Goal: Task Accomplishment & Management: Use online tool/utility

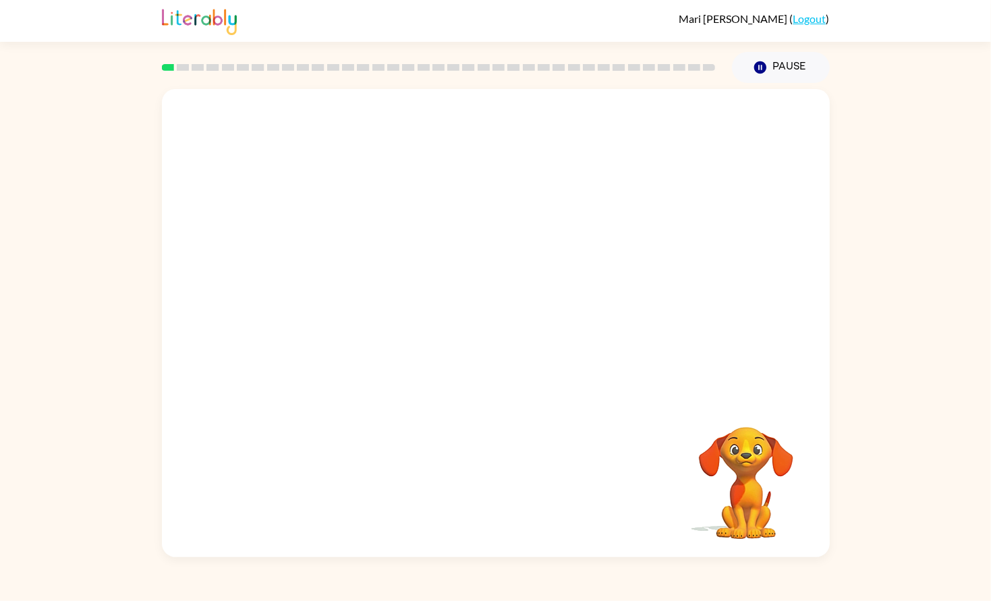
click at [649, 375] on div at bounding box center [496, 244] width 668 height 310
click at [752, 527] on video "Your browser must support playing .mp4 files to use Literably. Please try using…" at bounding box center [746, 473] width 135 height 135
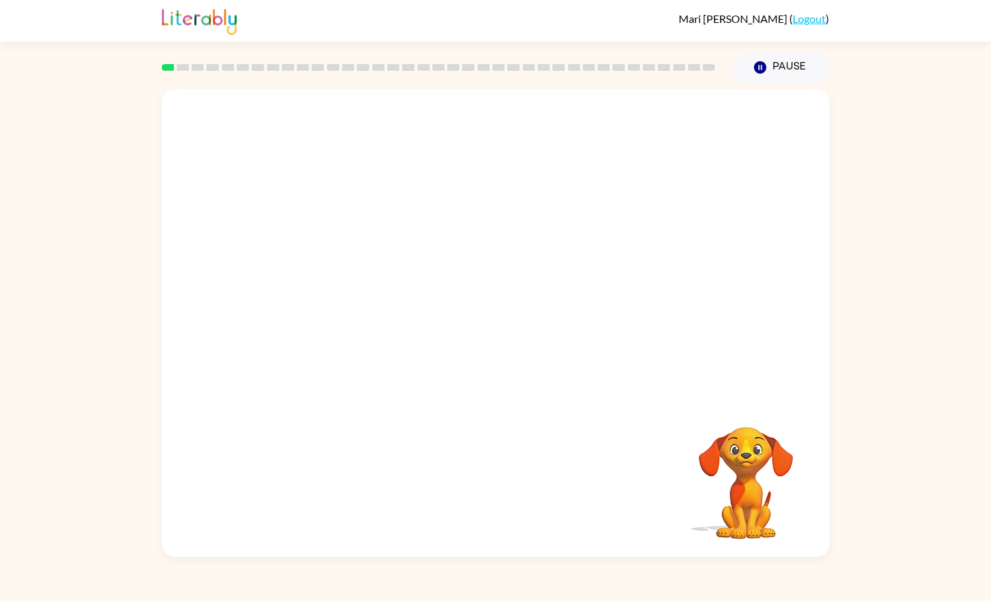
click at [752, 527] on video "Your browser must support playing .mp4 files to use Literably. Please try using…" at bounding box center [746, 473] width 135 height 135
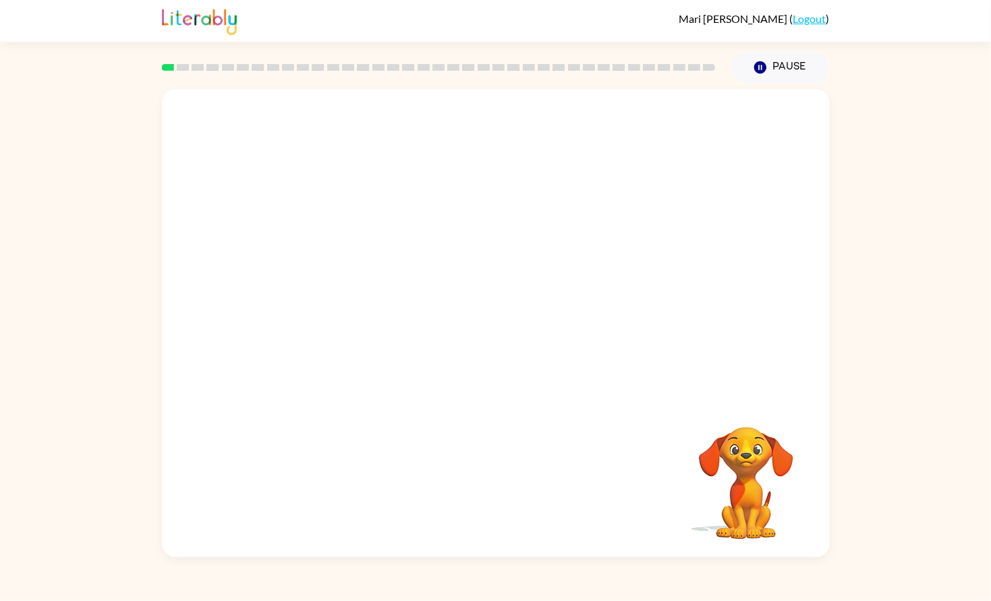
click at [742, 459] on video "Your browser must support playing .mp4 files to use Literably. Please try using…" at bounding box center [746, 473] width 135 height 135
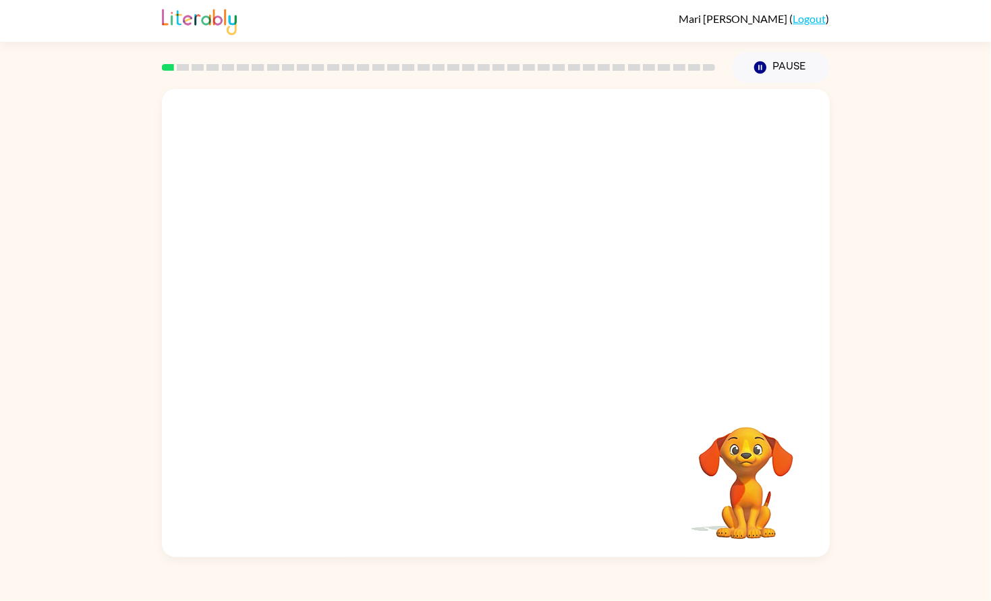
click at [742, 459] on video "Your browser must support playing .mp4 files to use Literably. Please try using…" at bounding box center [746, 473] width 135 height 135
click at [747, 436] on video "Your browser must support playing .mp4 files to use Literably. Please try using…" at bounding box center [746, 473] width 135 height 135
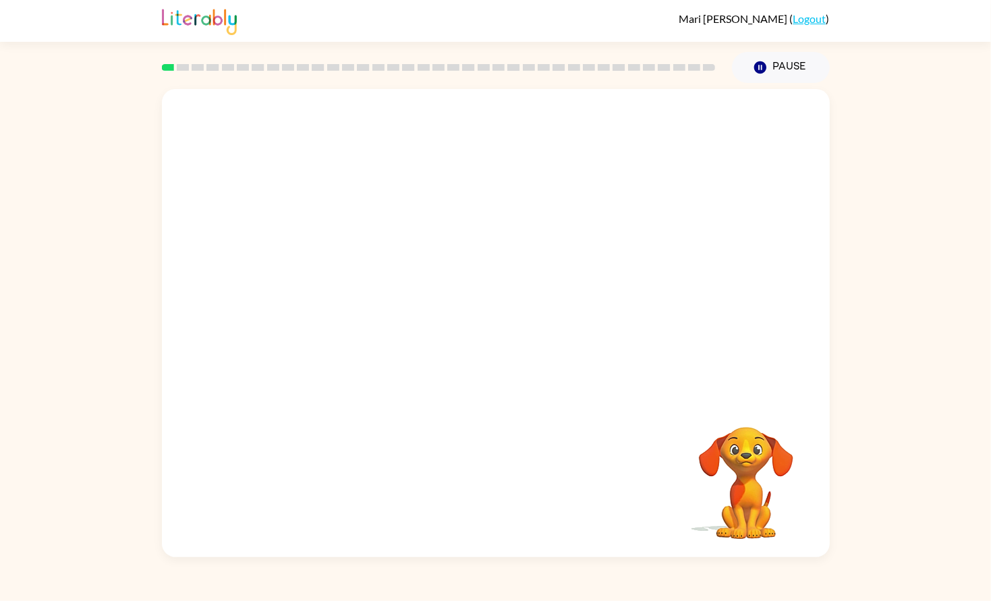
click at [747, 436] on video "Your browser must support playing .mp4 files to use Literably. Please try using…" at bounding box center [746, 473] width 135 height 135
click at [488, 324] on div at bounding box center [496, 330] width 86 height 49
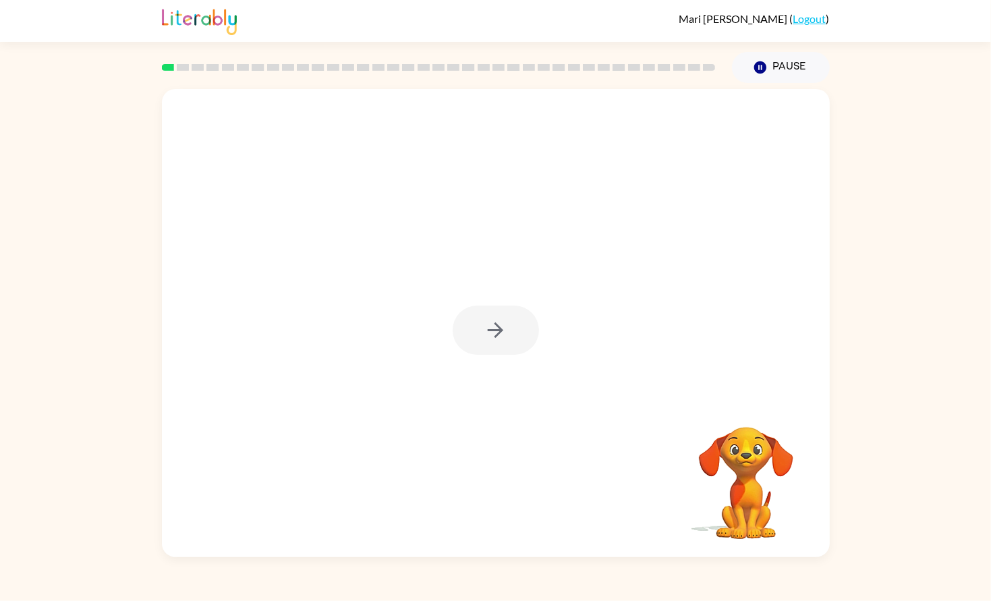
click at [488, 324] on div at bounding box center [496, 330] width 86 height 49
click at [488, 324] on icon "button" at bounding box center [496, 330] width 24 height 24
click at [488, 324] on div at bounding box center [496, 244] width 668 height 310
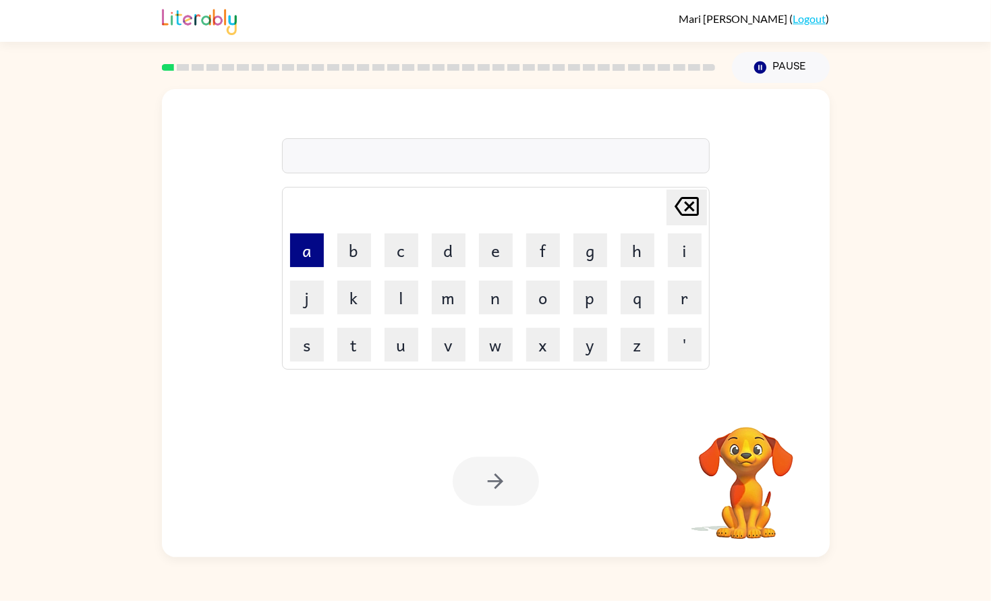
click at [308, 253] on button "a" at bounding box center [307, 250] width 34 height 34
click at [411, 241] on button "c" at bounding box center [401, 250] width 34 height 34
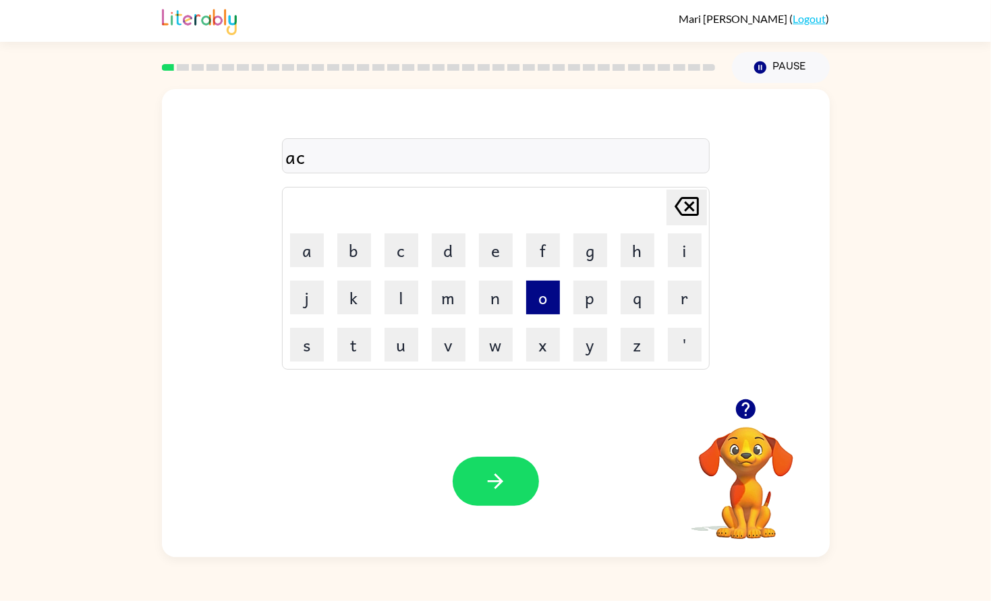
click at [535, 291] on button "o" at bounding box center [543, 298] width 34 height 34
type button "o"
click at [488, 281] on button "n" at bounding box center [496, 298] width 34 height 34
click at [494, 457] on div at bounding box center [496, 481] width 86 height 49
click at [494, 479] on icon "button" at bounding box center [496, 481] width 24 height 24
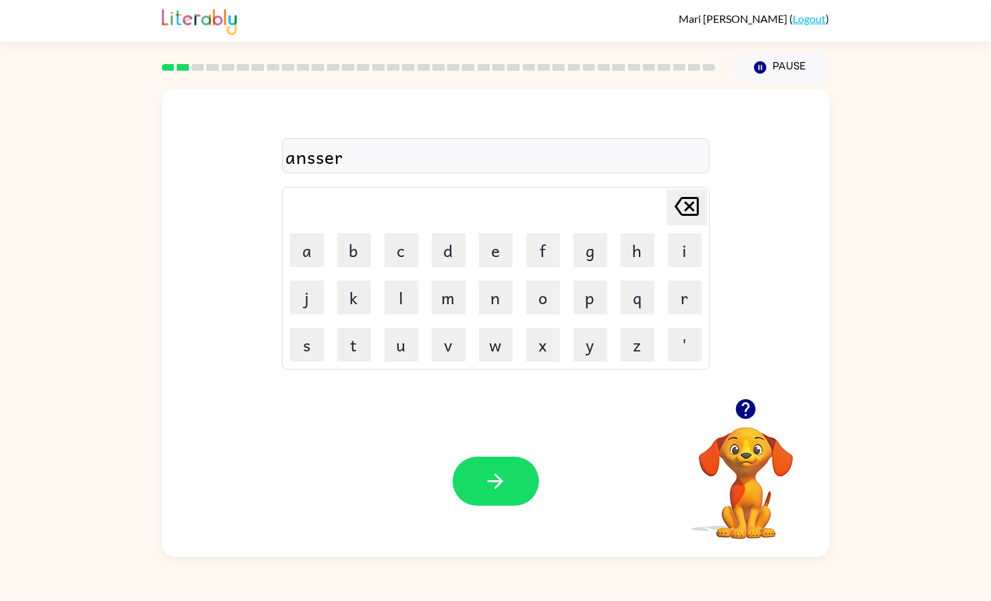
click at [490, 452] on div "Your browser must support playing .mp4 files to use Literably. Please try using…" at bounding box center [496, 481] width 668 height 152
click at [494, 469] on icon "button" at bounding box center [496, 481] width 24 height 24
click at [751, 408] on icon "button" at bounding box center [746, 409] width 20 height 20
click at [524, 496] on button "button" at bounding box center [496, 481] width 86 height 49
click at [453, 533] on div "Your browser must support playing .mp4 files to use Literably. Please try using…" at bounding box center [496, 481] width 668 height 152
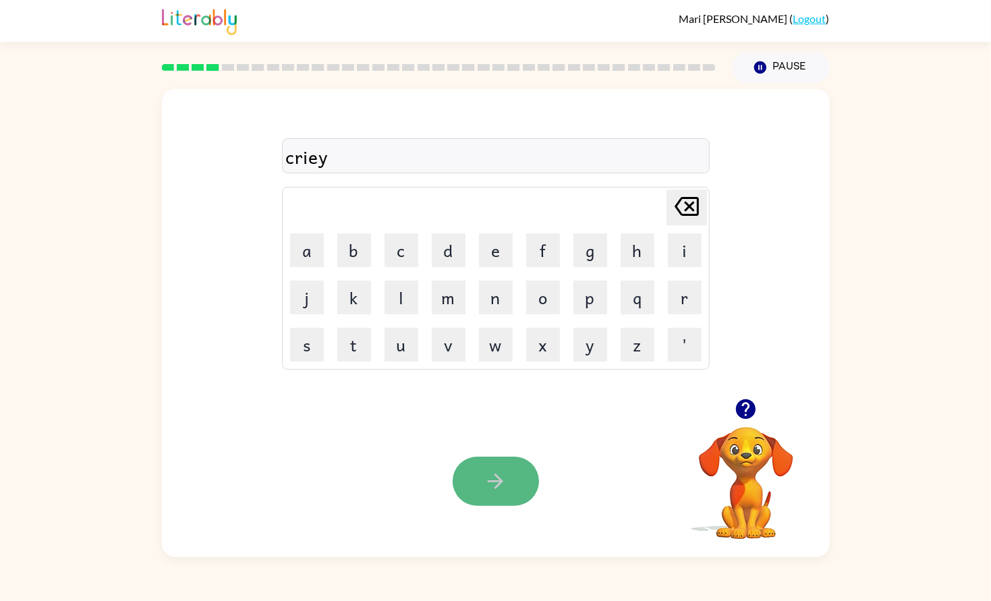
click at [483, 497] on button "button" at bounding box center [496, 481] width 86 height 49
click at [484, 493] on icon "button" at bounding box center [496, 481] width 24 height 24
click at [518, 497] on button "button" at bounding box center [496, 481] width 86 height 49
click at [538, 466] on div "Your browser must support playing .mp4 files to use Literably. Please try using…" at bounding box center [496, 481] width 668 height 152
click at [536, 468] on div at bounding box center [496, 481] width 86 height 49
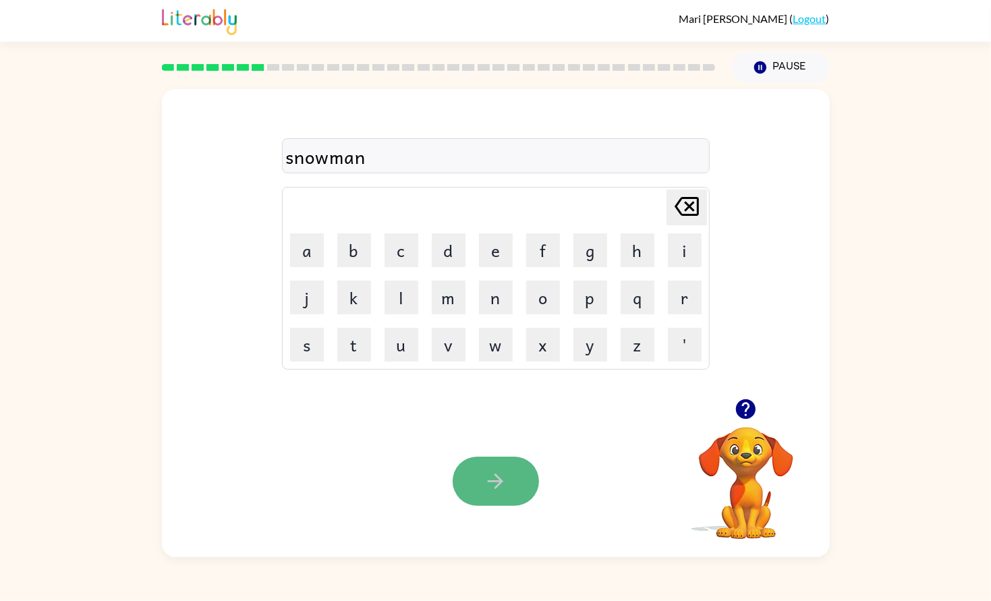
click at [509, 476] on button "button" at bounding box center [496, 481] width 86 height 49
click at [487, 471] on icon "button" at bounding box center [496, 481] width 24 height 24
click at [517, 481] on button "button" at bounding box center [496, 481] width 86 height 49
click at [771, 445] on video "Your browser must support playing .mp4 files to use Literably. Please try using…" at bounding box center [746, 473] width 135 height 135
click at [757, 447] on video "Your browser must support playing .mp4 files to use Literably. Please try using…" at bounding box center [746, 473] width 135 height 135
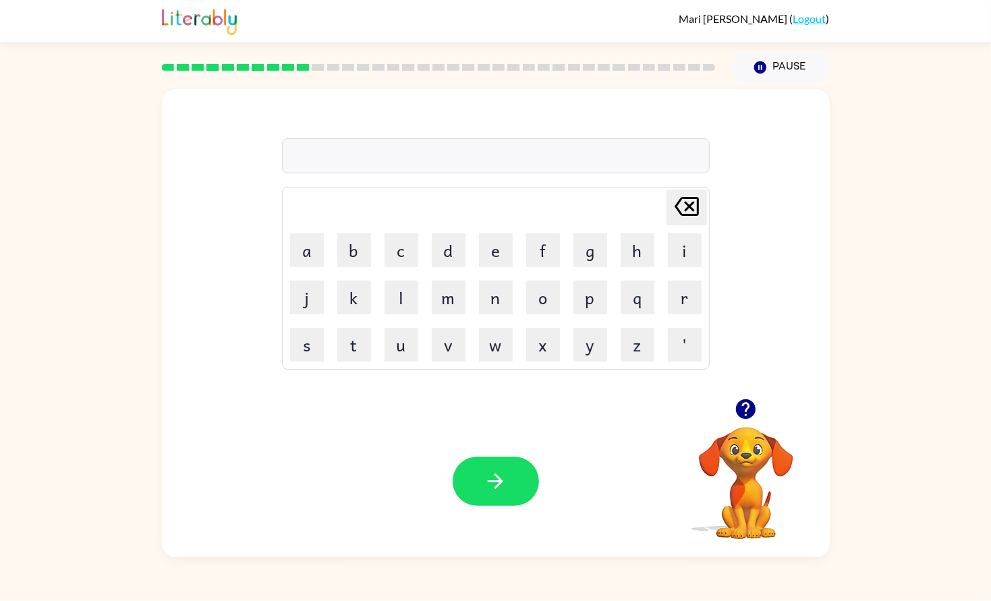
click at [745, 418] on icon "button" at bounding box center [746, 409] width 20 height 20
click at [481, 491] on button "button" at bounding box center [496, 481] width 86 height 49
click at [490, 498] on button "button" at bounding box center [496, 481] width 86 height 49
click at [725, 508] on video "Your browser must support playing .mp4 files to use Literably. Please try using…" at bounding box center [746, 473] width 135 height 135
click at [737, 411] on icon "button" at bounding box center [746, 409] width 20 height 20
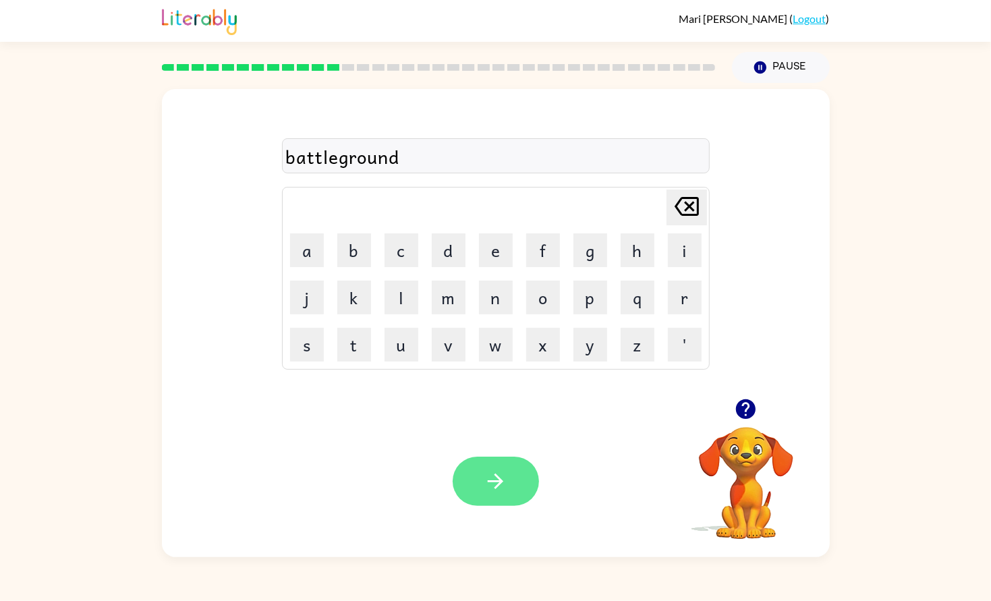
click at [498, 478] on icon "button" at bounding box center [496, 482] width 16 height 16
click at [498, 478] on div at bounding box center [496, 481] width 86 height 49
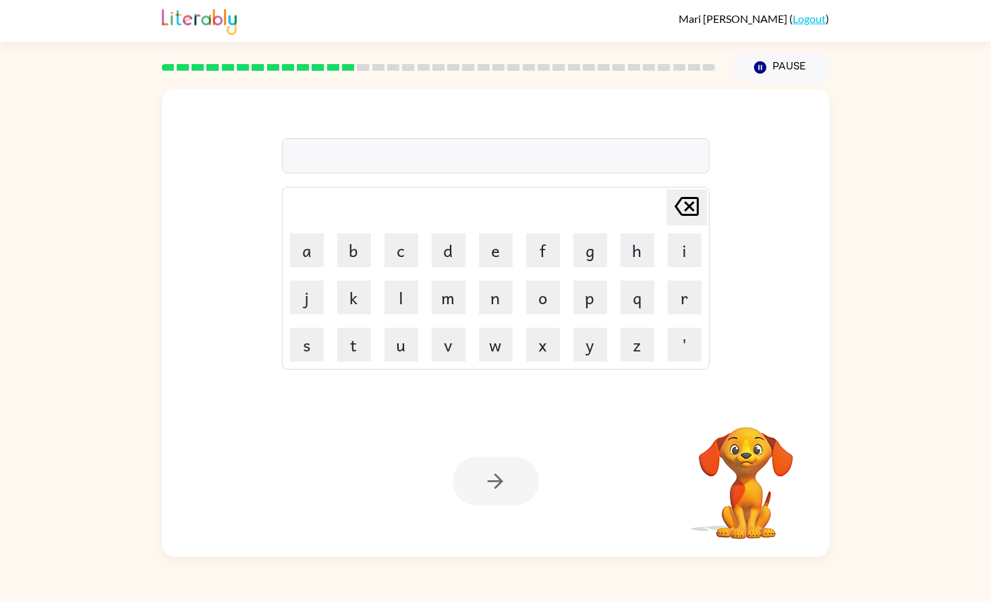
click at [426, 220] on td "[PERSON_NAME] last character input" at bounding box center [496, 207] width 424 height 37
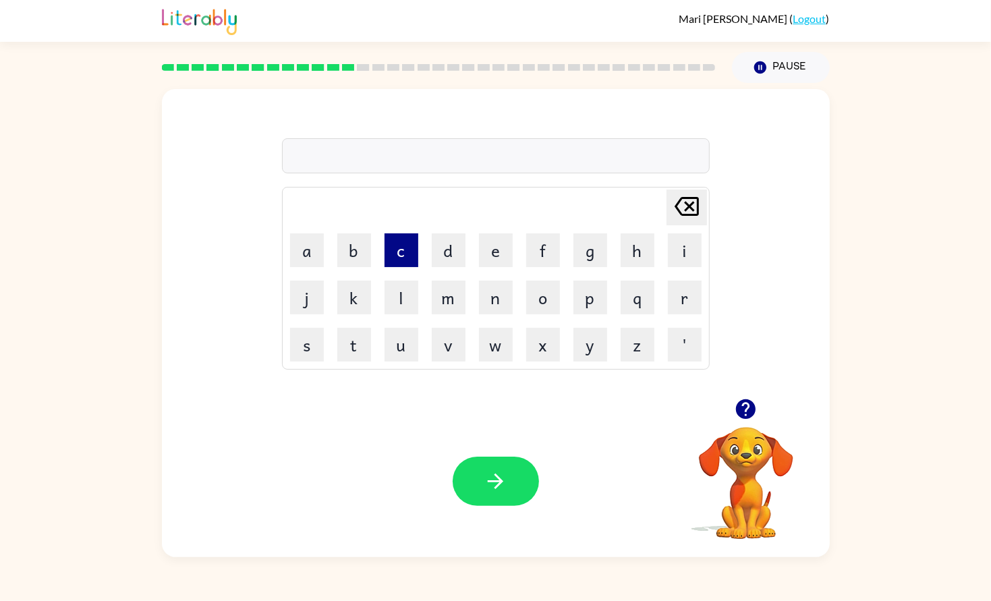
click at [393, 247] on button "c" at bounding box center [401, 250] width 34 height 34
type button "c"
click at [513, 490] on button "button" at bounding box center [496, 481] width 86 height 49
click at [534, 492] on button "button" at bounding box center [496, 481] width 86 height 49
click at [497, 478] on icon "button" at bounding box center [496, 482] width 16 height 16
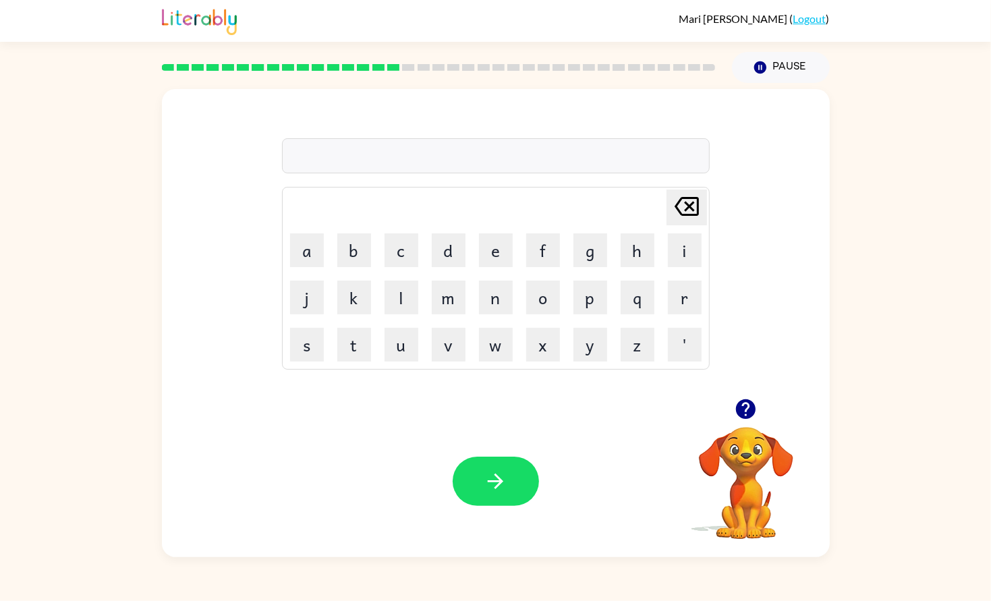
click at [741, 416] on icon "button" at bounding box center [746, 409] width 20 height 20
click at [743, 411] on icon "button" at bounding box center [746, 409] width 20 height 20
click at [534, 473] on button "button" at bounding box center [496, 481] width 86 height 49
click at [504, 455] on div "Your browser must support playing .mp4 files to use Literably. Please try using…" at bounding box center [496, 481] width 668 height 152
click at [490, 523] on div "Your browser must support playing .mp4 files to use Literably. Please try using…" at bounding box center [496, 481] width 668 height 152
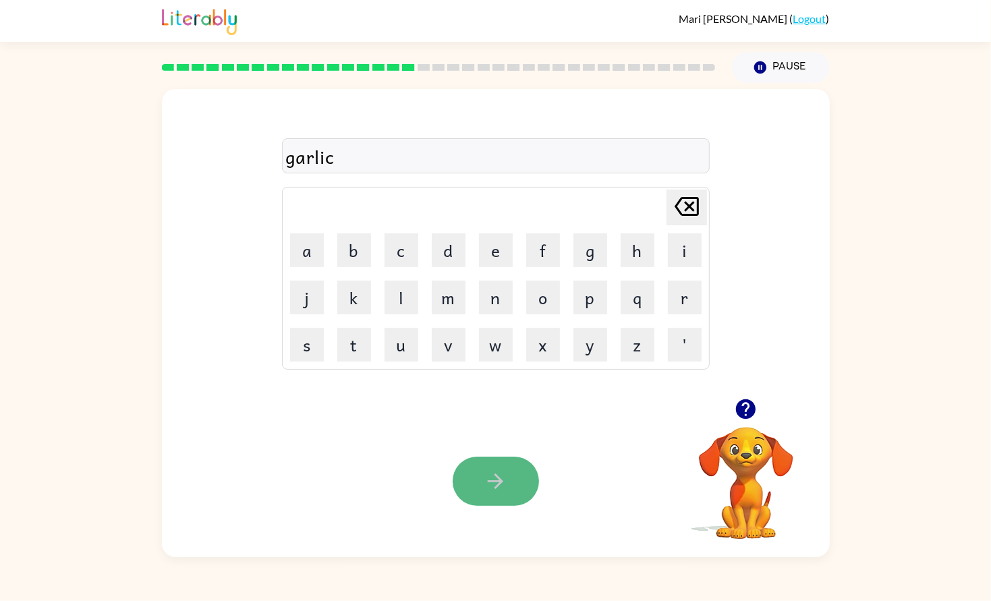
click at [499, 479] on icon "button" at bounding box center [496, 482] width 16 height 16
click at [335, 156] on div "le" at bounding box center [496, 156] width 420 height 28
click at [318, 161] on div "le" at bounding box center [496, 156] width 420 height 28
click at [496, 457] on button "button" at bounding box center [496, 481] width 86 height 49
click at [740, 401] on icon "button" at bounding box center [746, 409] width 24 height 24
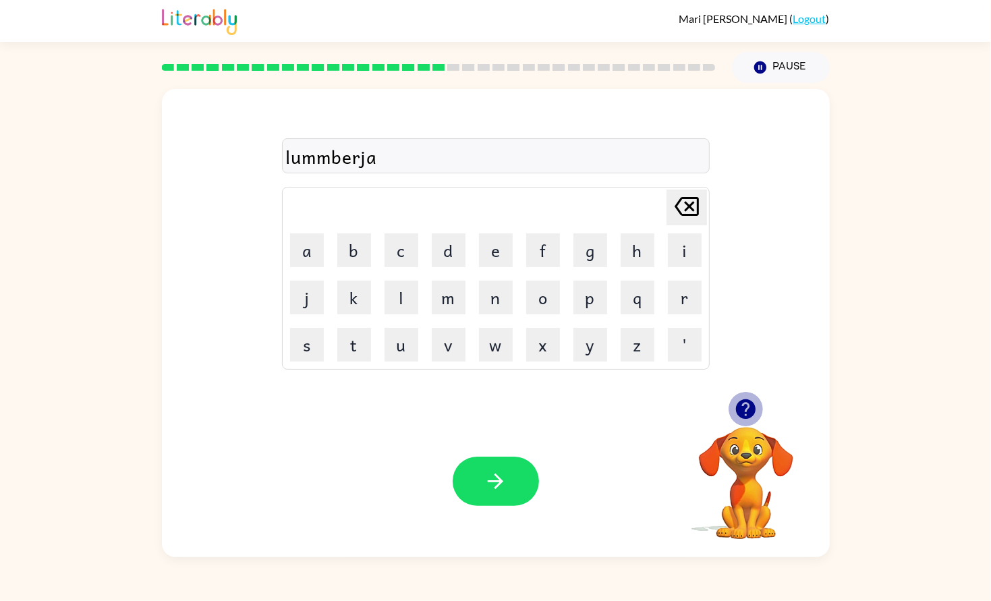
click at [739, 394] on button "button" at bounding box center [745, 409] width 34 height 34
click at [495, 500] on button "button" at bounding box center [496, 481] width 86 height 49
click at [746, 404] on icon "button" at bounding box center [746, 409] width 24 height 24
click at [755, 406] on icon "button" at bounding box center [746, 409] width 24 height 24
click at [527, 474] on button "button" at bounding box center [496, 481] width 86 height 49
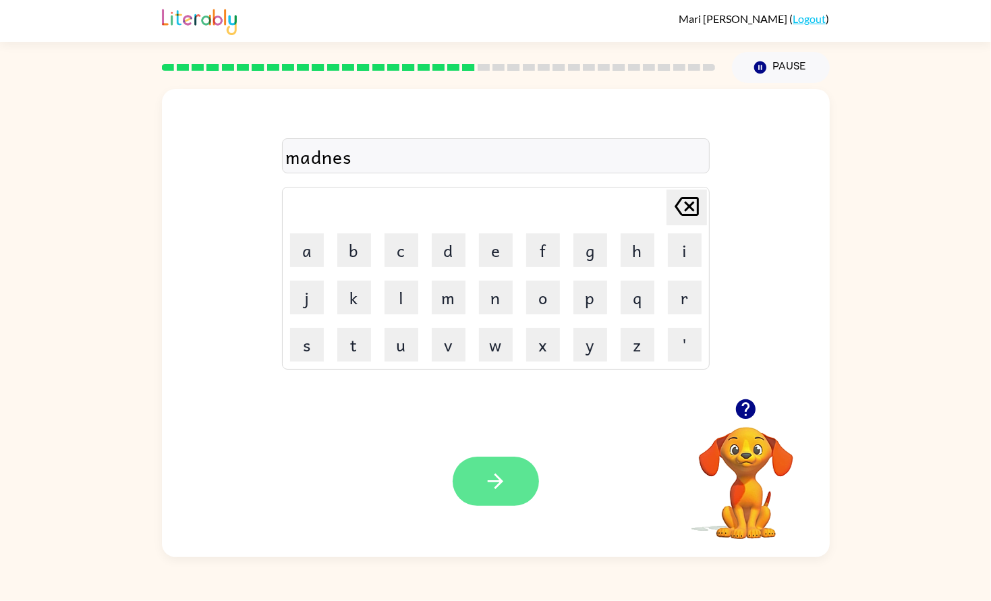
click at [468, 480] on button "button" at bounding box center [496, 481] width 86 height 49
click at [492, 490] on icon "button" at bounding box center [496, 481] width 24 height 24
click at [756, 402] on icon "button" at bounding box center [746, 409] width 24 height 24
click at [525, 491] on button "button" at bounding box center [496, 481] width 86 height 49
click at [741, 415] on icon "button" at bounding box center [746, 409] width 20 height 20
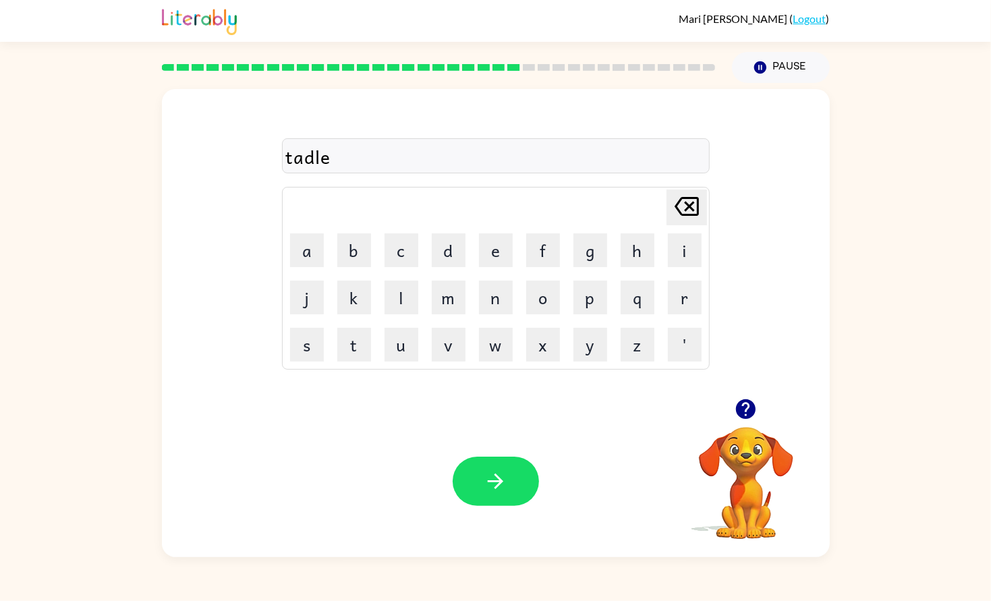
click at [316, 163] on div "tadle" at bounding box center [496, 156] width 420 height 28
click at [461, 477] on button "button" at bounding box center [496, 481] width 86 height 49
click at [489, 488] on icon "button" at bounding box center [496, 481] width 24 height 24
click at [513, 478] on button "button" at bounding box center [496, 481] width 86 height 49
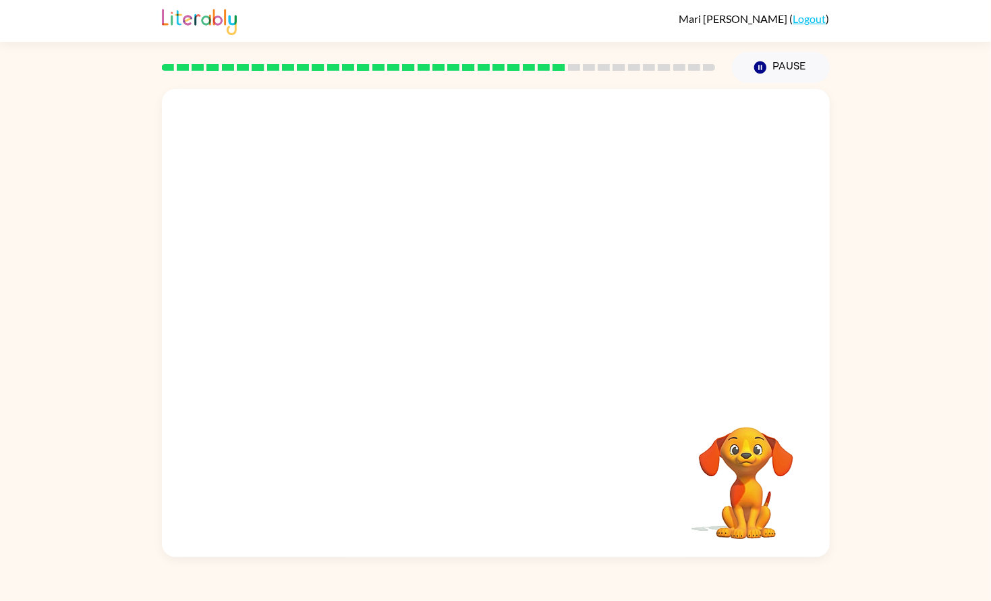
click at [513, 478] on div "Your browser must support playing .mp4 files to use Literably. Please try using…" at bounding box center [496, 323] width 668 height 468
click at [706, 477] on video "Your browser must support playing .mp4 files to use Literably. Please try using…" at bounding box center [746, 473] width 135 height 135
click at [729, 482] on video "Your browser must support playing .mp4 files to use Literably. Please try using…" at bounding box center [746, 473] width 135 height 135
click at [500, 337] on icon "button" at bounding box center [496, 330] width 24 height 24
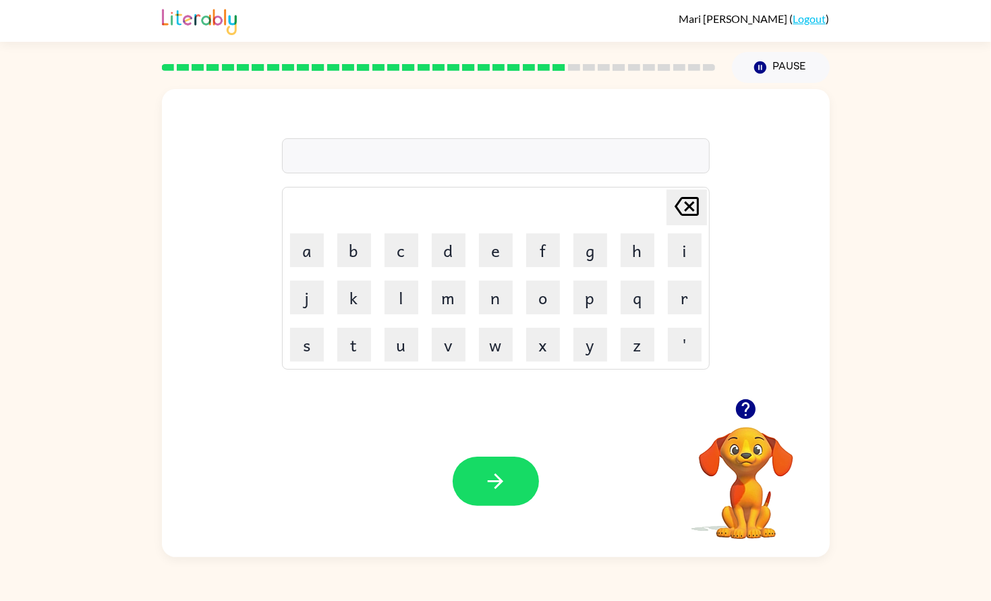
click at [500, 337] on button "w" at bounding box center [496, 345] width 34 height 34
click at [687, 202] on icon "[PERSON_NAME] last character input" at bounding box center [686, 206] width 32 height 32
type button "delete"
click at [525, 494] on button "button" at bounding box center [496, 481] width 86 height 49
click at [525, 132] on div "[PERSON_NAME] last character input a b c d e f g h i j k l m n o p q r s t u v …" at bounding box center [496, 244] width 428 height 252
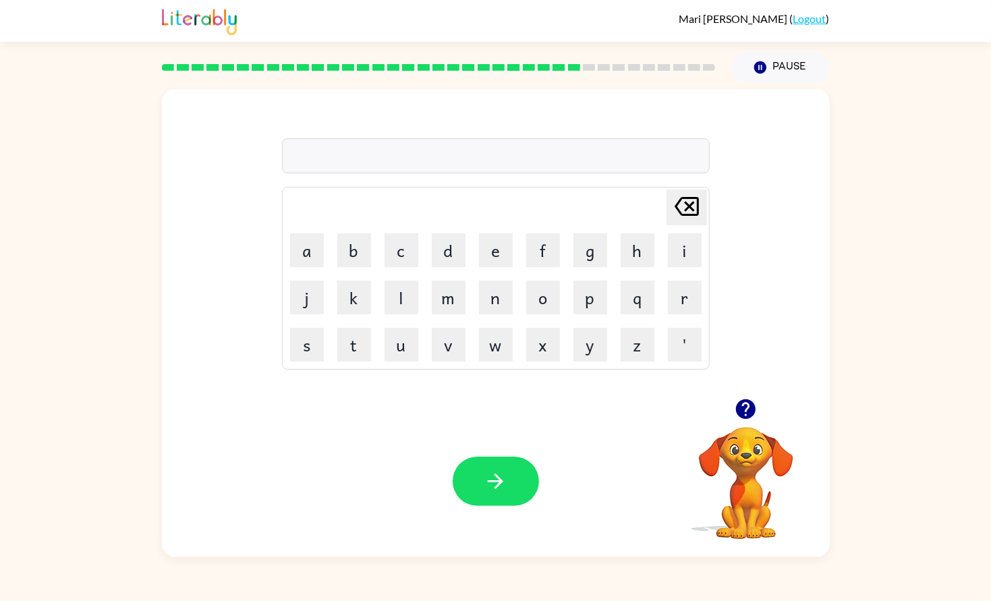
click at [529, 141] on div at bounding box center [496, 155] width 428 height 35
click at [468, 476] on button "button" at bounding box center [496, 481] width 86 height 49
click at [506, 497] on button "button" at bounding box center [496, 481] width 86 height 49
click at [744, 413] on icon "button" at bounding box center [746, 409] width 20 height 20
click at [416, 484] on div "Your browser must support playing .mp4 files to use Literably. Please try using…" at bounding box center [496, 481] width 668 height 152
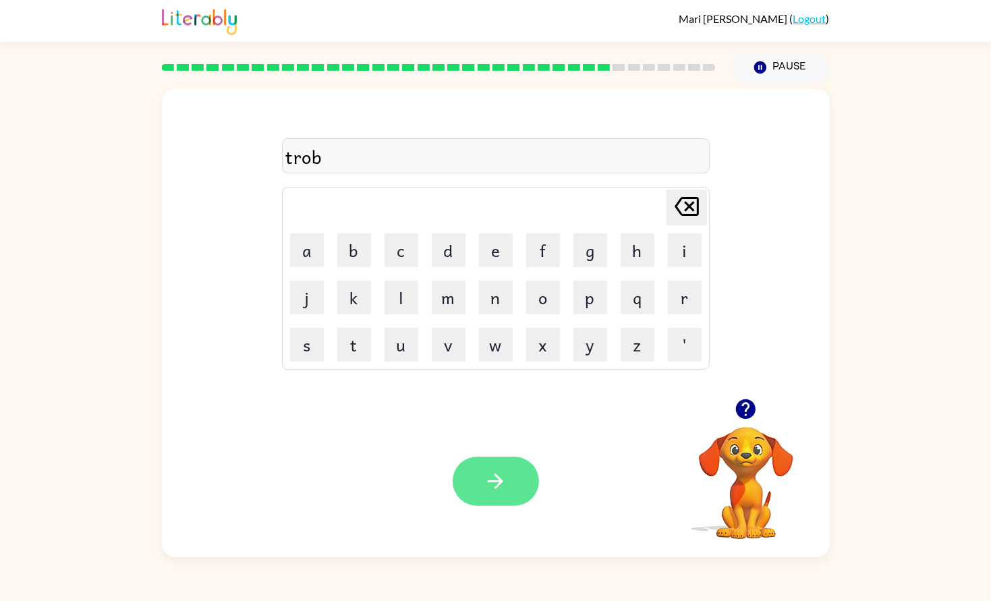
click at [472, 505] on button "button" at bounding box center [496, 481] width 86 height 49
click at [499, 488] on icon "button" at bounding box center [496, 481] width 24 height 24
click at [524, 489] on button "button" at bounding box center [496, 481] width 86 height 49
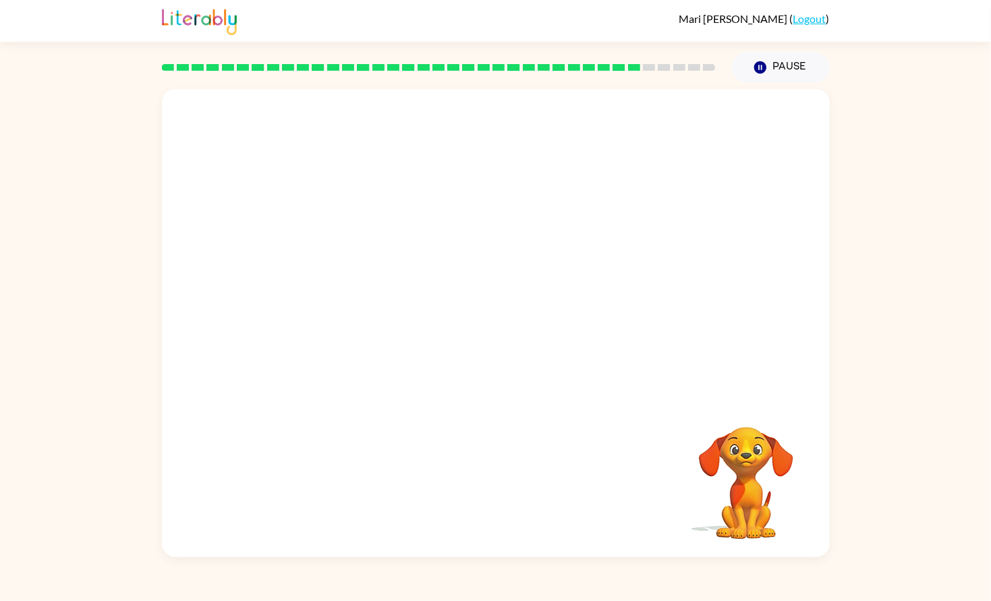
click at [734, 461] on video "Your browser must support playing .mp4 files to use Literably. Please try using…" at bounding box center [746, 473] width 135 height 135
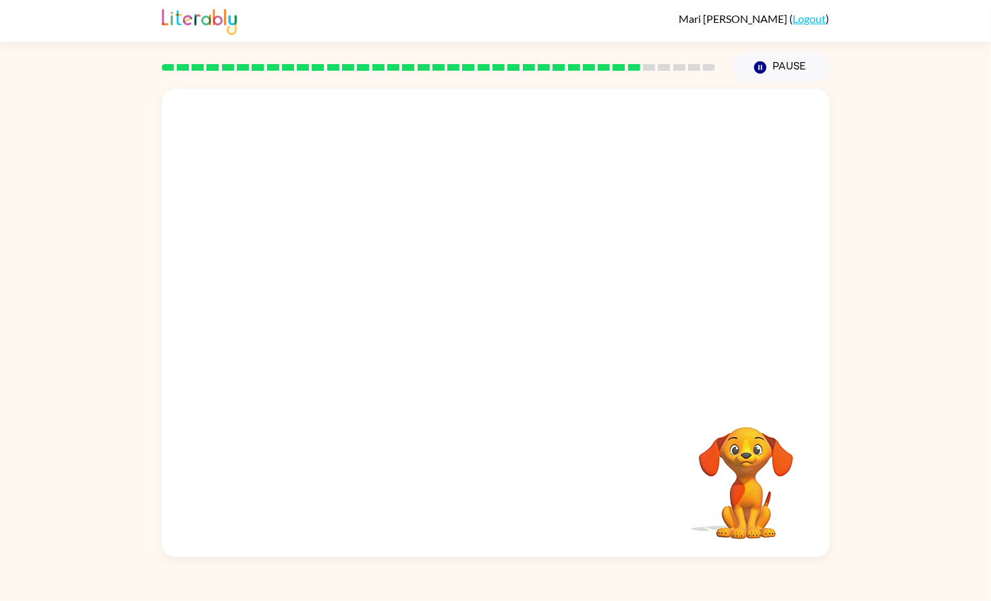
click at [734, 461] on video "Your browser must support playing .mp4 files to use Literably. Please try using…" at bounding box center [746, 473] width 135 height 135
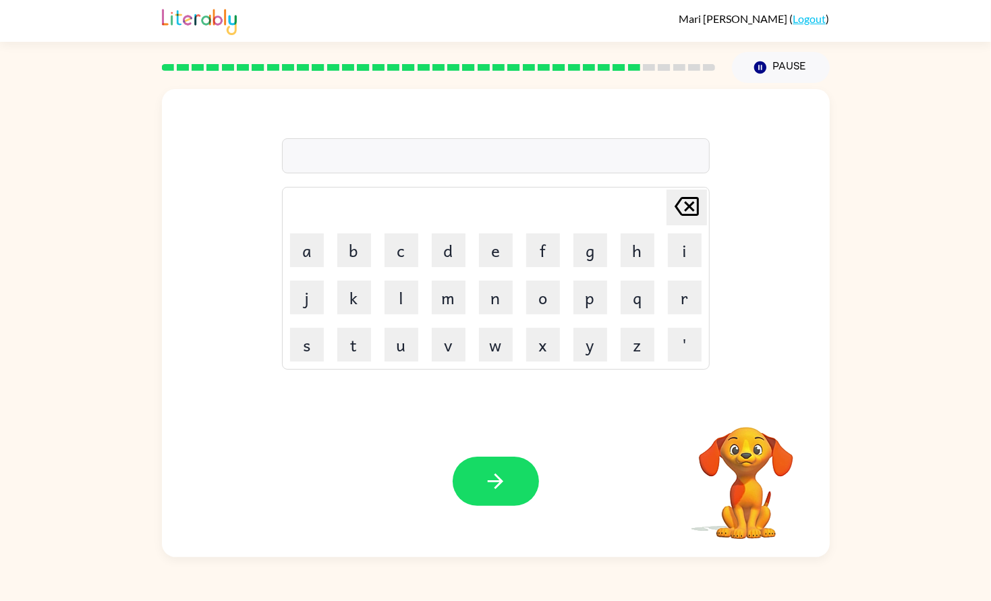
click at [734, 461] on video "Your browser must support playing .mp4 files to use Literably. Please try using…" at bounding box center [746, 473] width 135 height 135
click at [518, 485] on button "button" at bounding box center [496, 481] width 86 height 49
click at [511, 495] on button "button" at bounding box center [496, 481] width 86 height 49
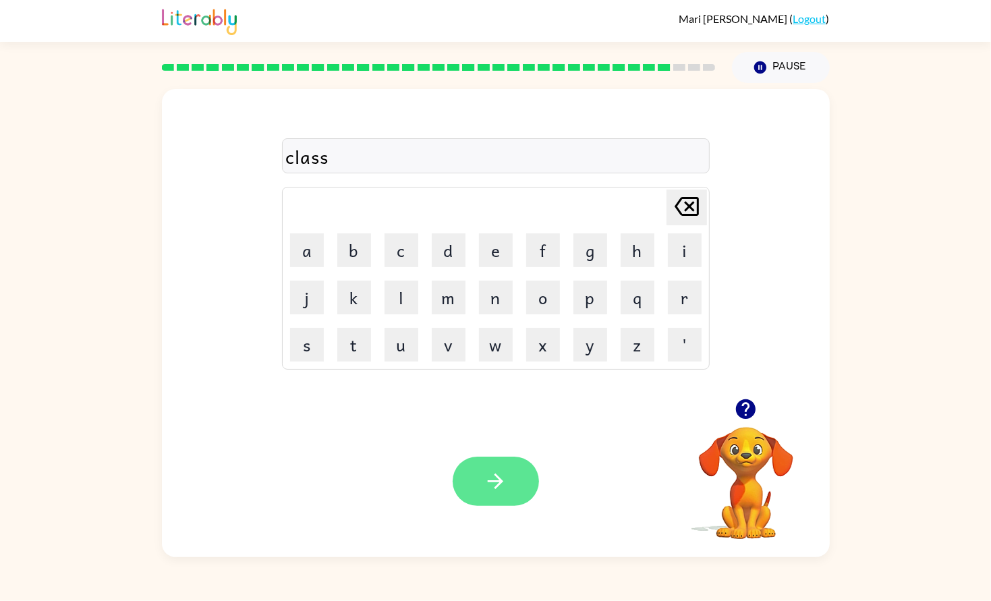
click at [511, 485] on button "button" at bounding box center [496, 481] width 86 height 49
click at [509, 476] on button "button" at bounding box center [496, 481] width 86 height 49
click at [632, 353] on button "z" at bounding box center [638, 345] width 34 height 34
type button "z"
click at [513, 472] on button "button" at bounding box center [496, 481] width 86 height 49
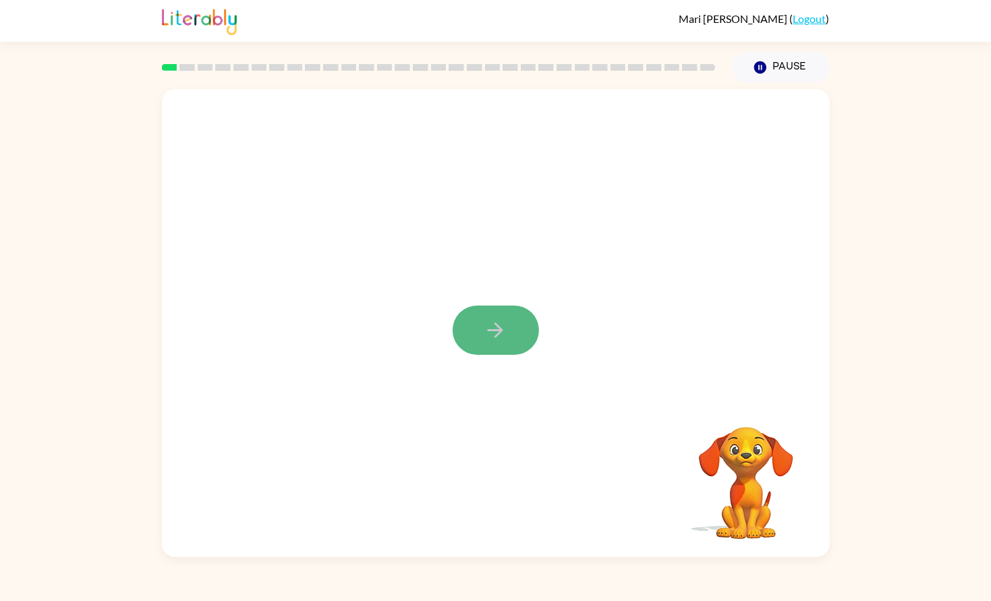
click at [521, 341] on button "button" at bounding box center [496, 330] width 86 height 49
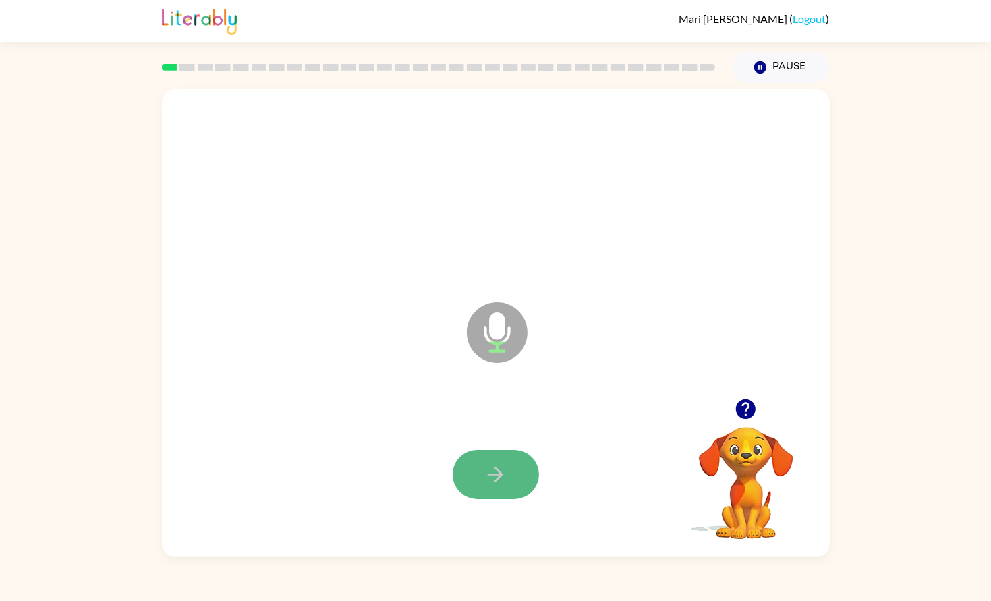
click at [498, 478] on icon "button" at bounding box center [496, 475] width 16 height 16
click at [471, 472] on button "button" at bounding box center [496, 474] width 86 height 49
click at [488, 476] on icon "button" at bounding box center [496, 475] width 24 height 24
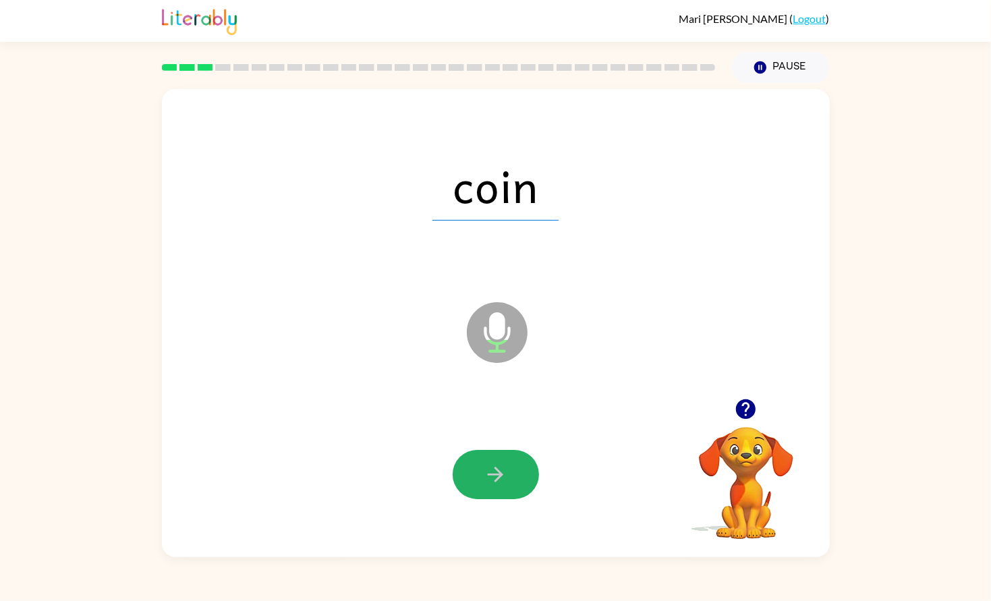
click at [513, 471] on button "button" at bounding box center [496, 474] width 86 height 49
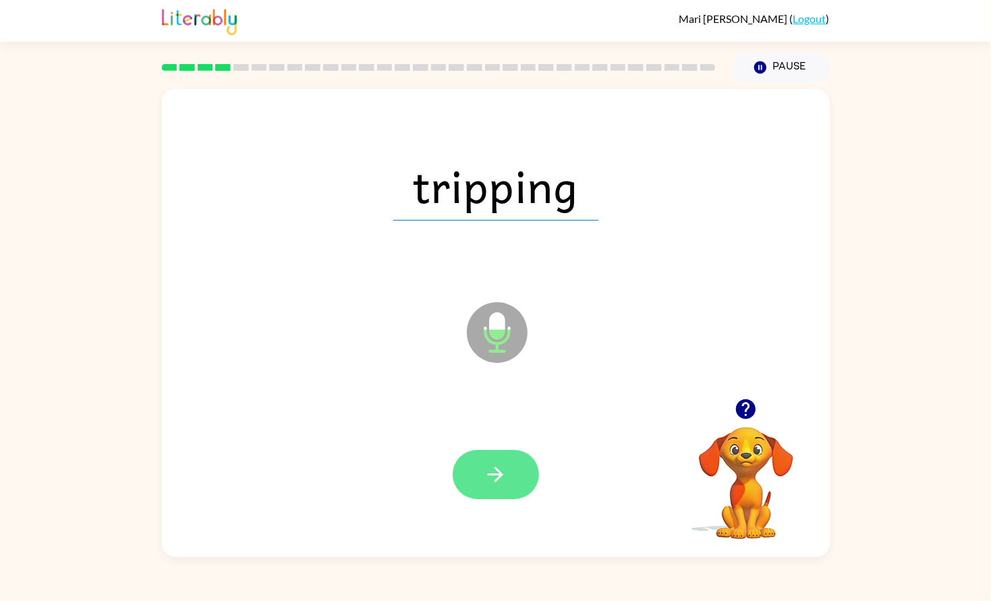
click at [513, 471] on button "button" at bounding box center [496, 474] width 86 height 49
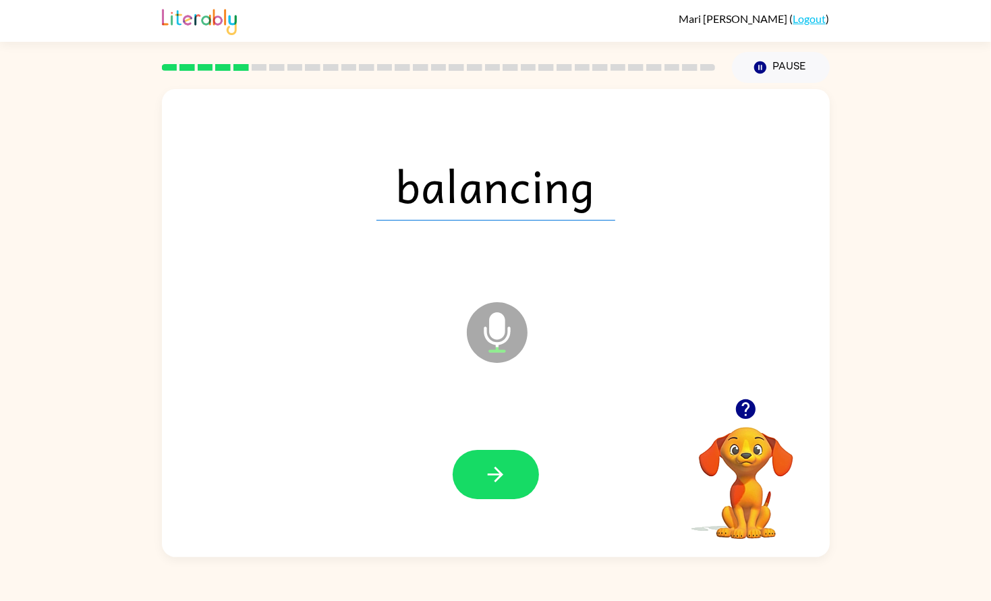
click at [513, 471] on button "button" at bounding box center [496, 474] width 86 height 49
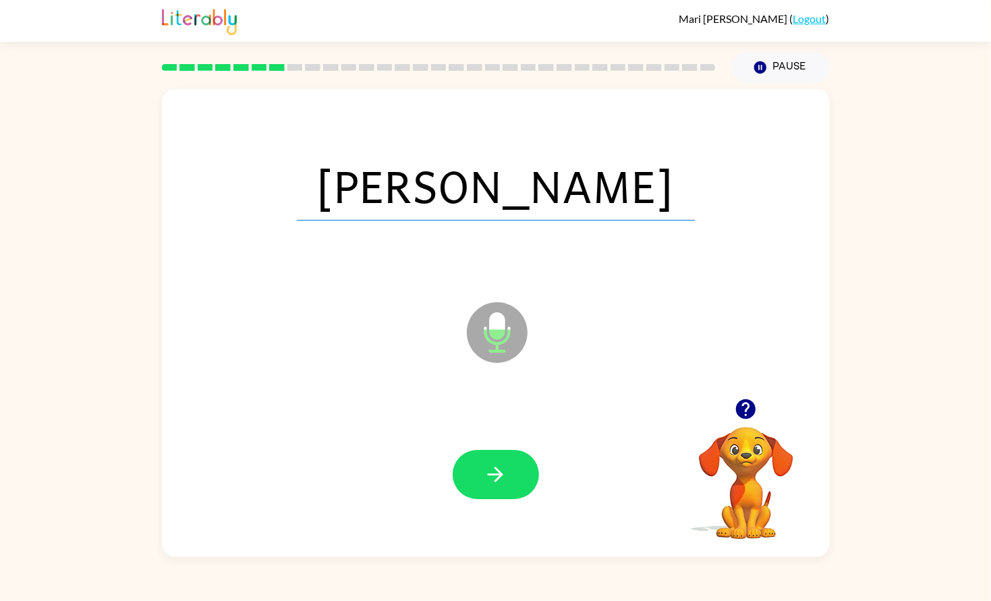
click at [513, 471] on button "button" at bounding box center [496, 474] width 86 height 49
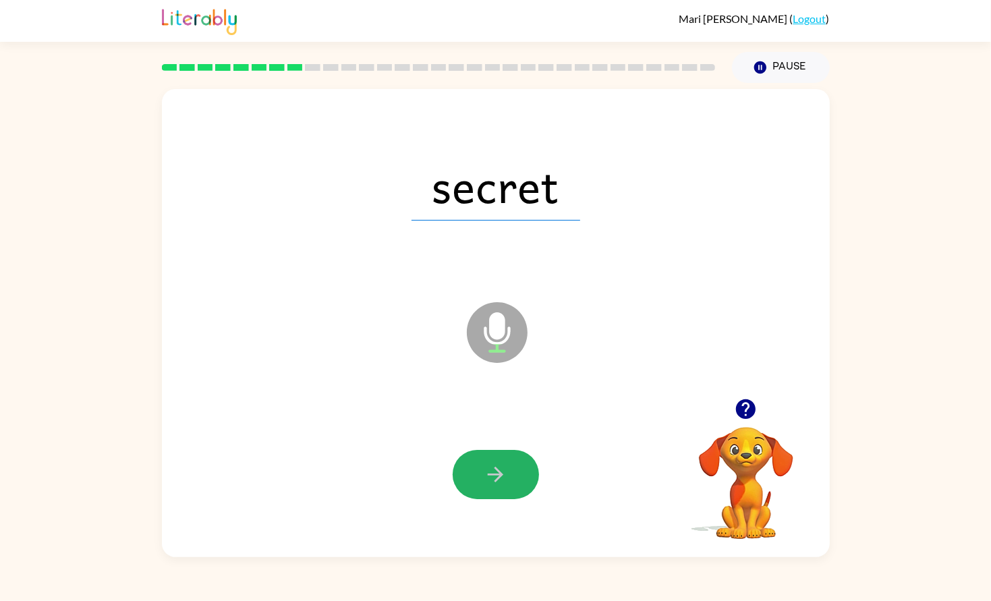
click at [513, 471] on button "button" at bounding box center [496, 474] width 86 height 49
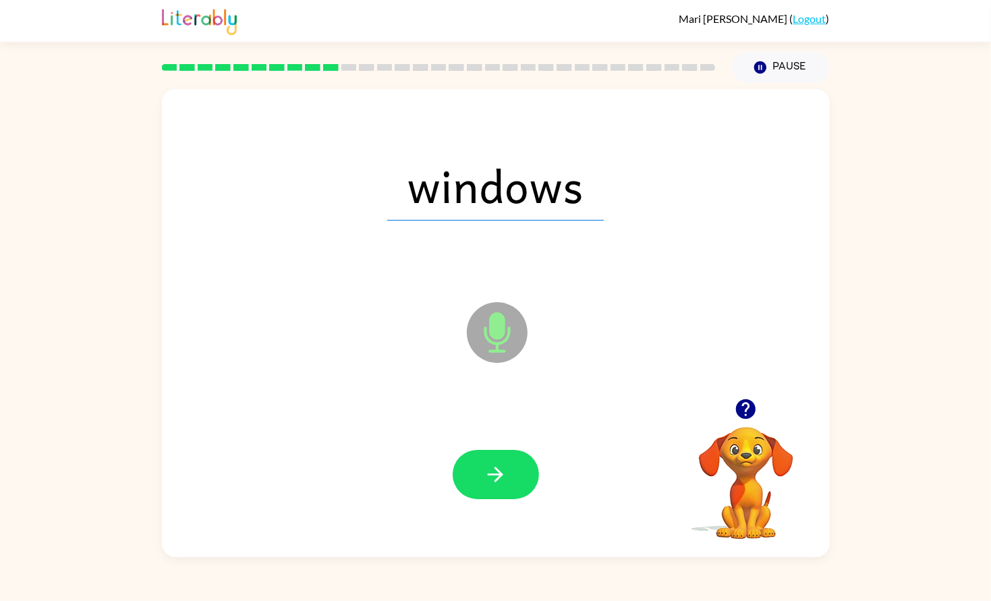
click at [513, 471] on button "button" at bounding box center [496, 474] width 86 height 49
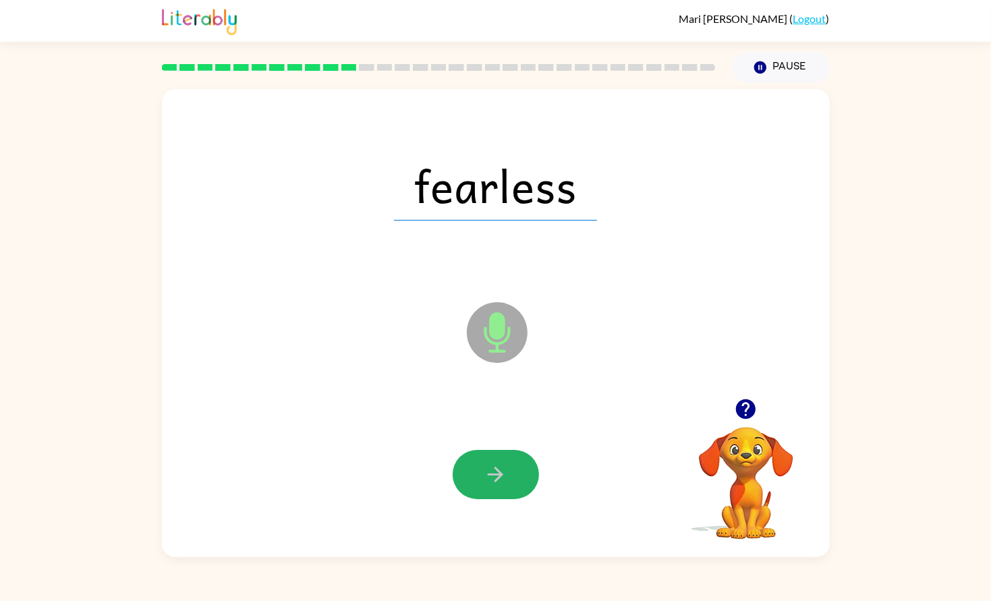
click at [513, 471] on button "button" at bounding box center [496, 474] width 86 height 49
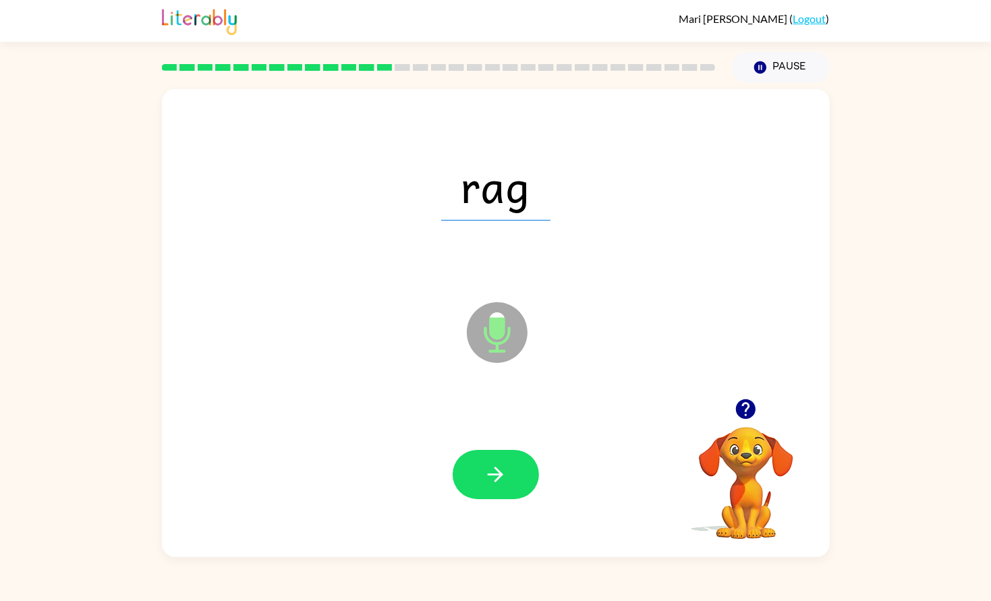
click at [513, 471] on button "button" at bounding box center [496, 474] width 86 height 49
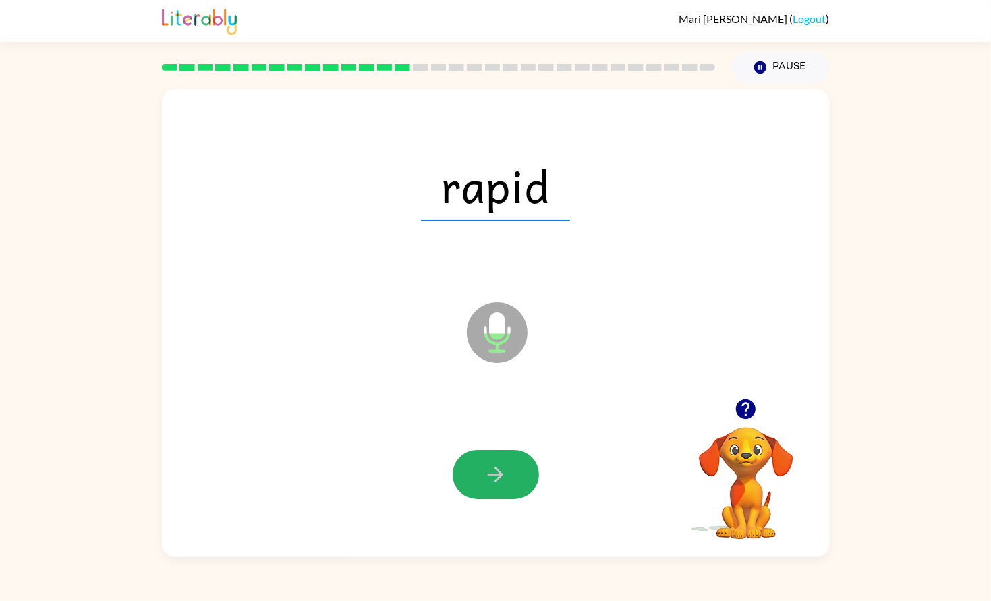
click at [513, 471] on button "button" at bounding box center [496, 474] width 86 height 49
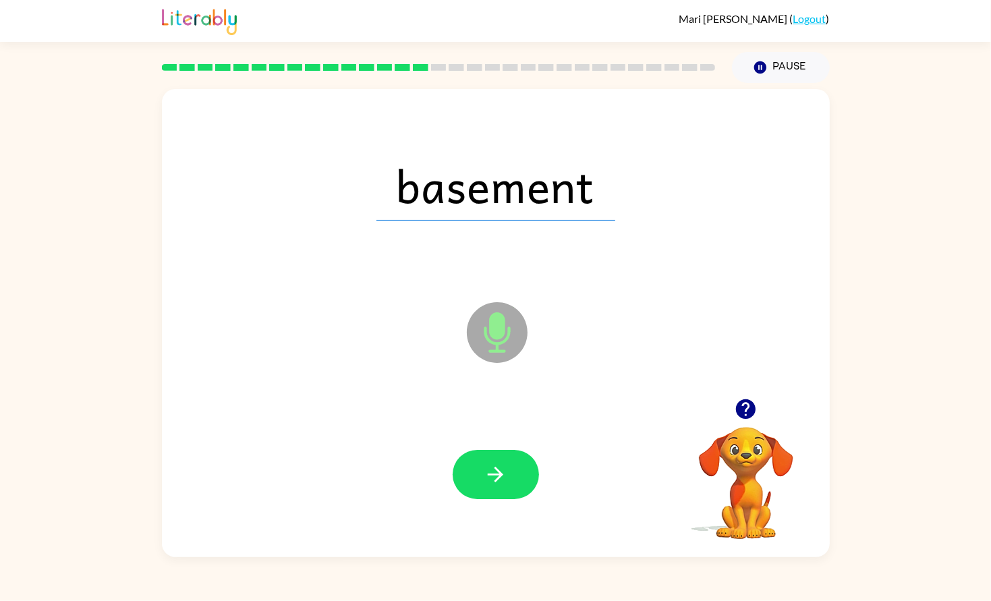
click at [513, 471] on button "button" at bounding box center [496, 474] width 86 height 49
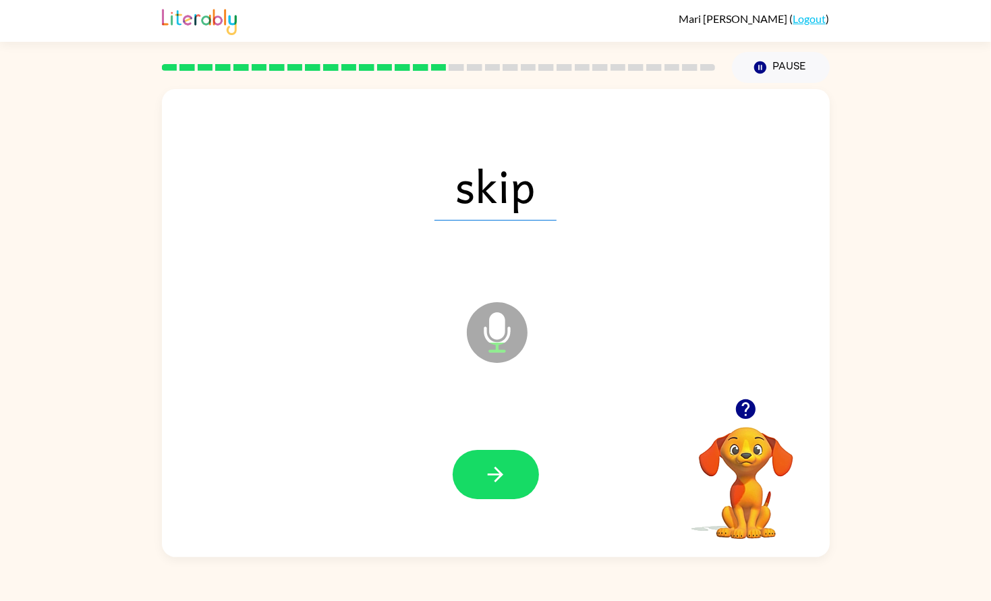
click at [513, 471] on button "button" at bounding box center [496, 474] width 86 height 49
click at [495, 467] on icon "button" at bounding box center [496, 475] width 16 height 16
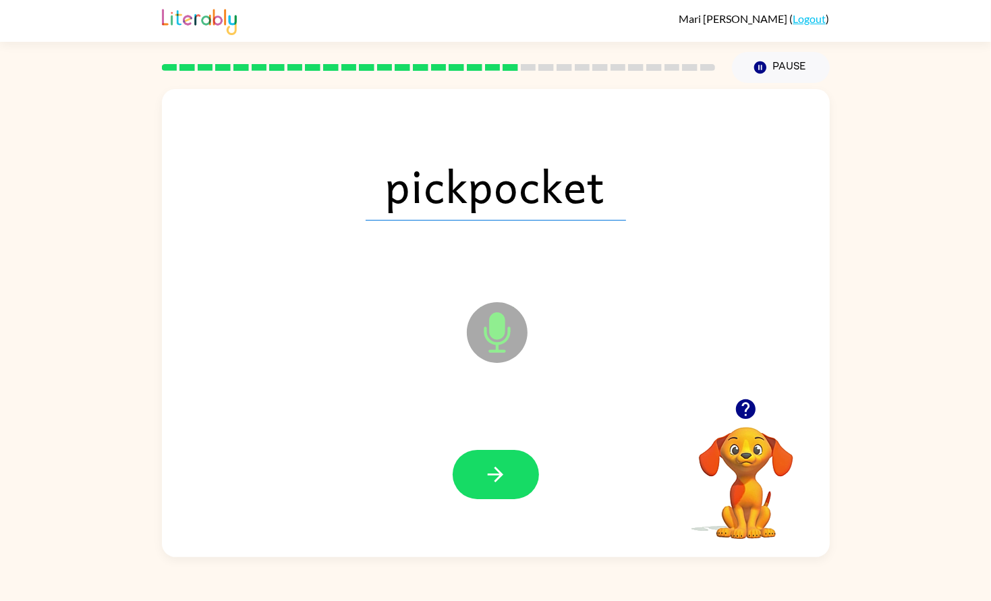
click at [495, 467] on icon "button" at bounding box center [496, 475] width 16 height 16
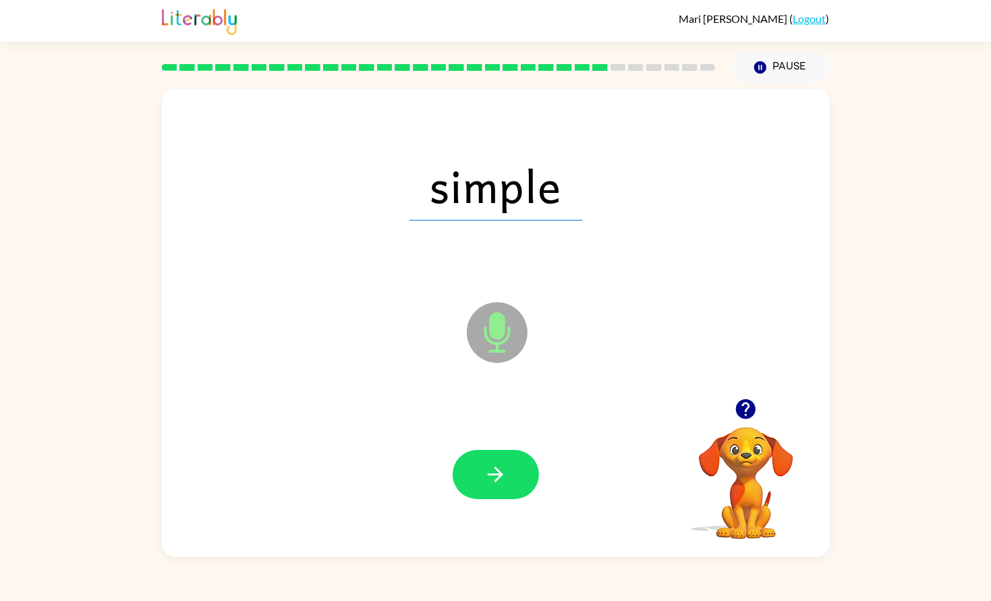
click at [495, 467] on icon "button" at bounding box center [496, 475] width 16 height 16
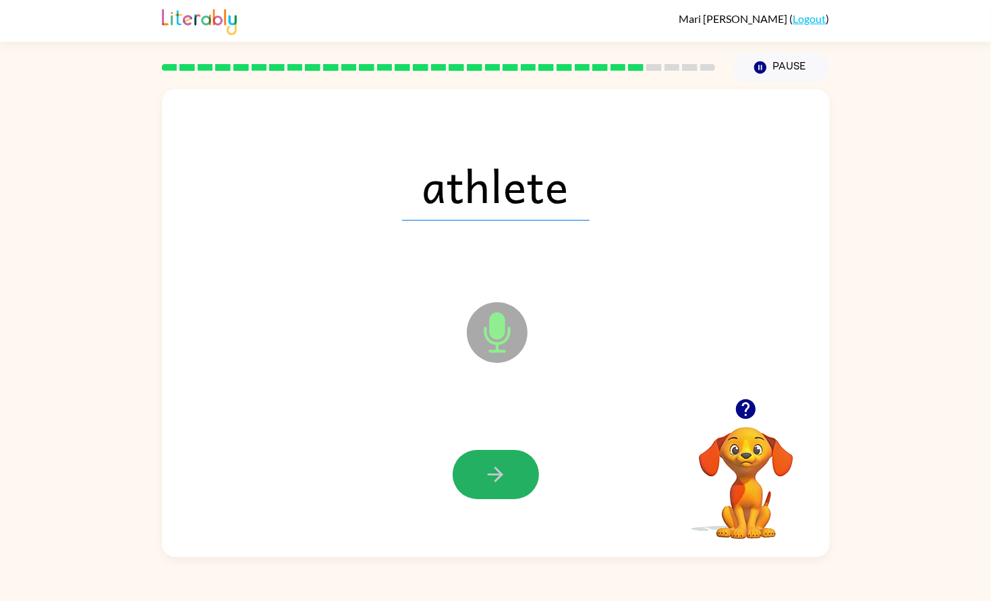
click at [495, 467] on icon "button" at bounding box center [496, 475] width 16 height 16
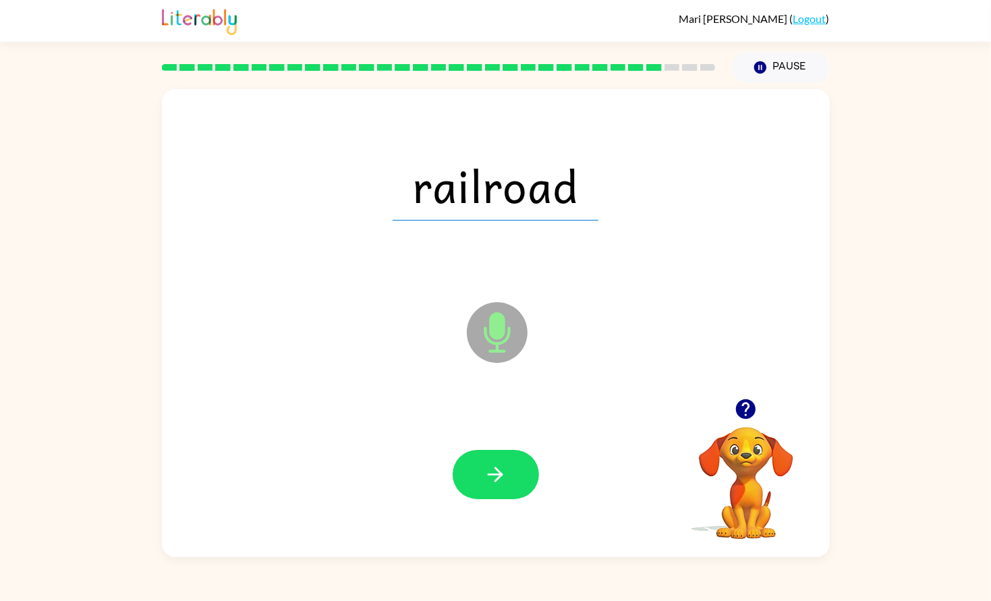
click at [495, 467] on icon "button" at bounding box center [496, 475] width 16 height 16
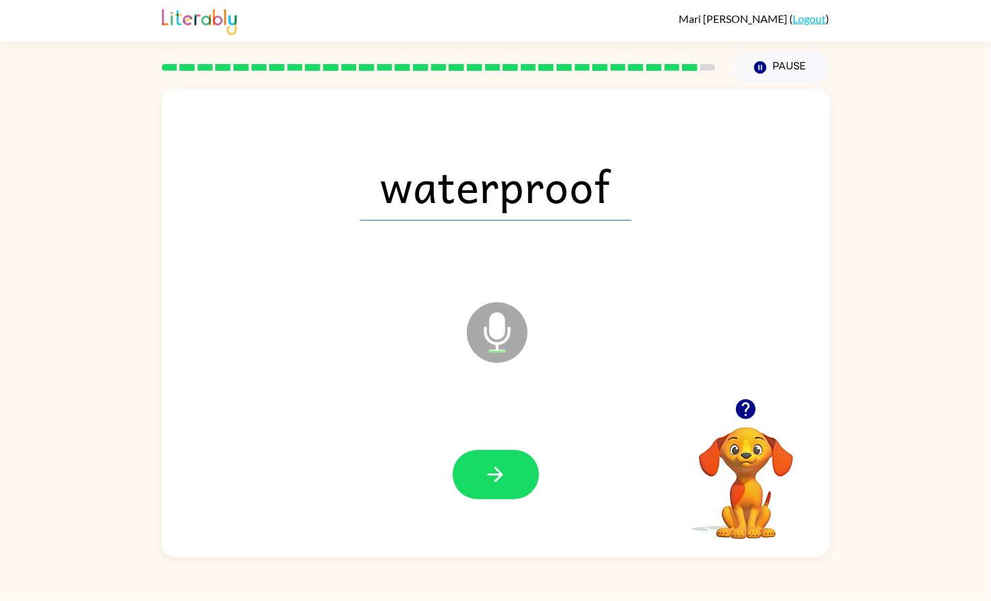
click at [495, 467] on icon "button" at bounding box center [496, 475] width 16 height 16
